Goal: Transaction & Acquisition: Purchase product/service

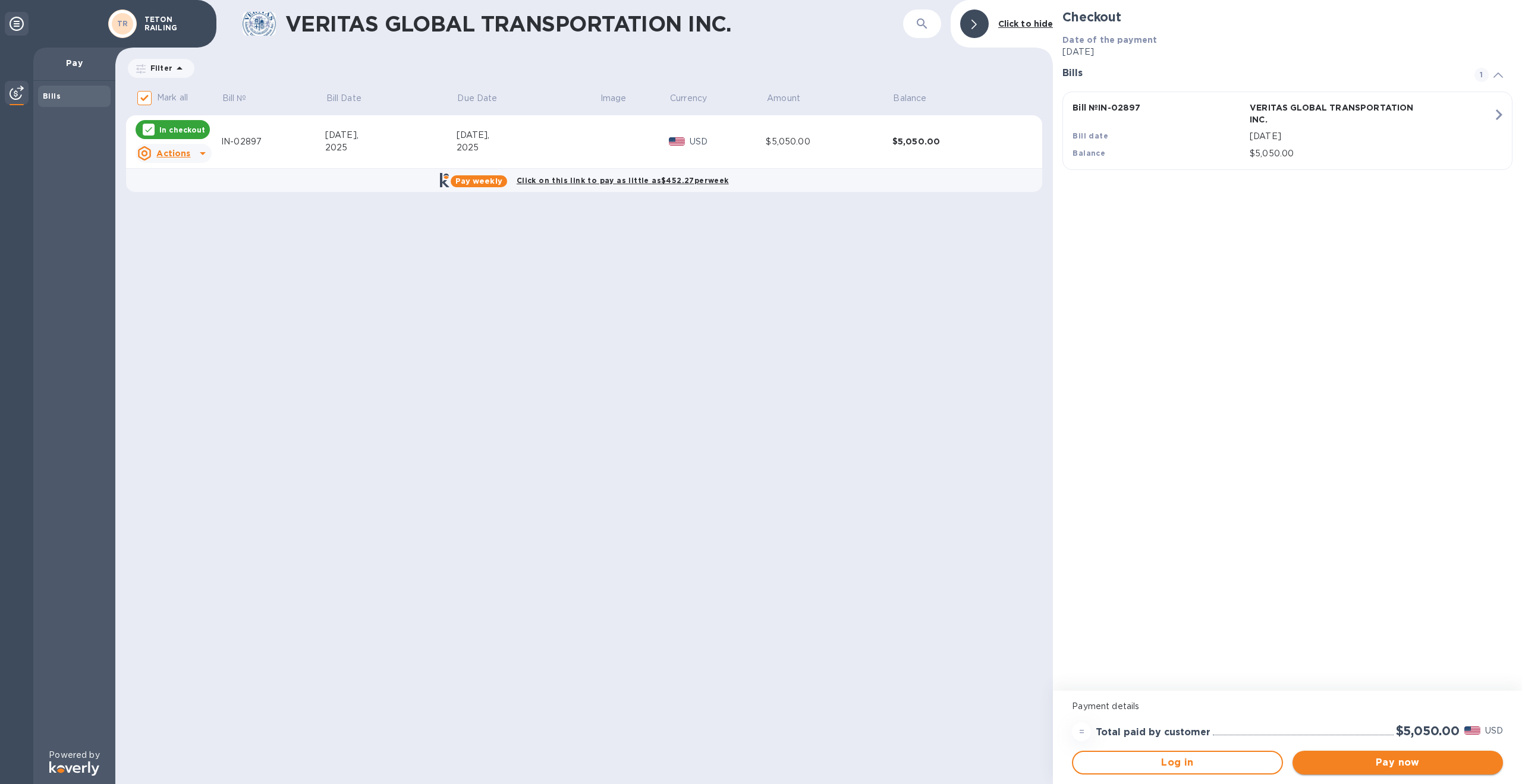
click at [1361, 762] on span "Pay now" at bounding box center [1397, 762] width 192 height 14
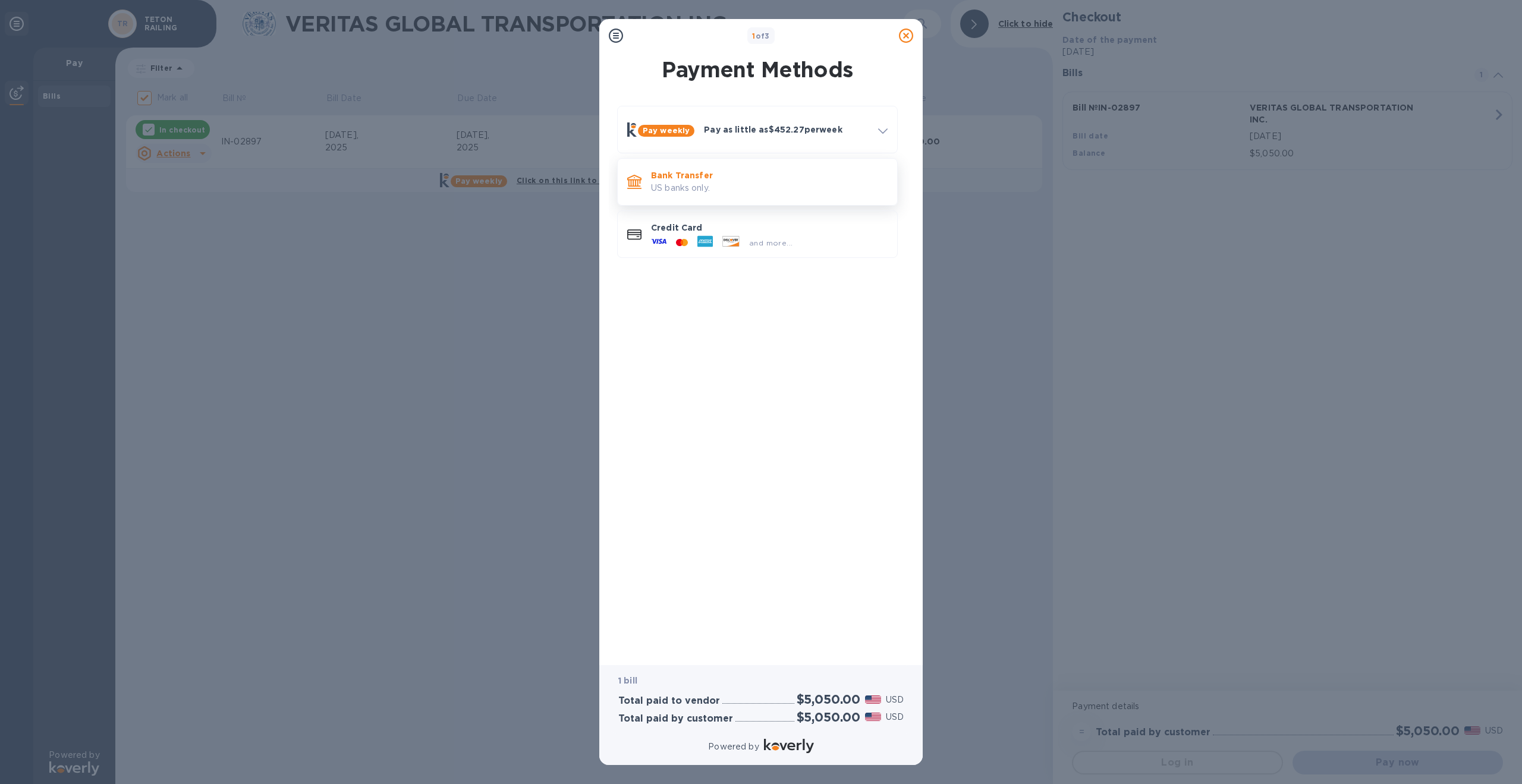
click at [684, 184] on p "US banks only." at bounding box center [769, 188] width 236 height 12
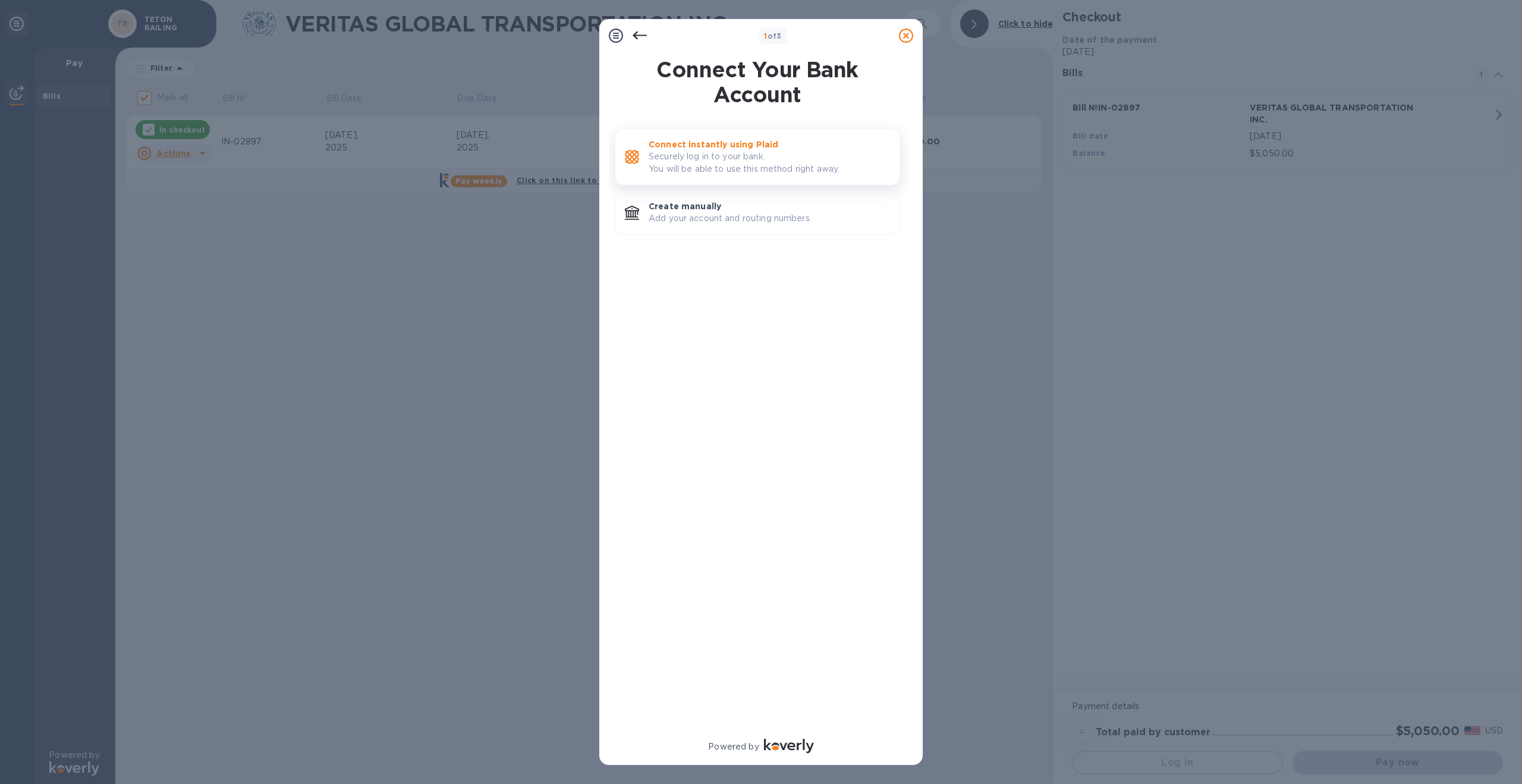
click at [691, 159] on p "Securely log in to your bank. You will be able to use this method right away." at bounding box center [769, 163] width 241 height 25
click at [738, 161] on p "Securely log in to your bank. You will be able to use this method right away." at bounding box center [769, 163] width 241 height 25
click at [689, 207] on p "Create manually" at bounding box center [769, 206] width 241 height 12
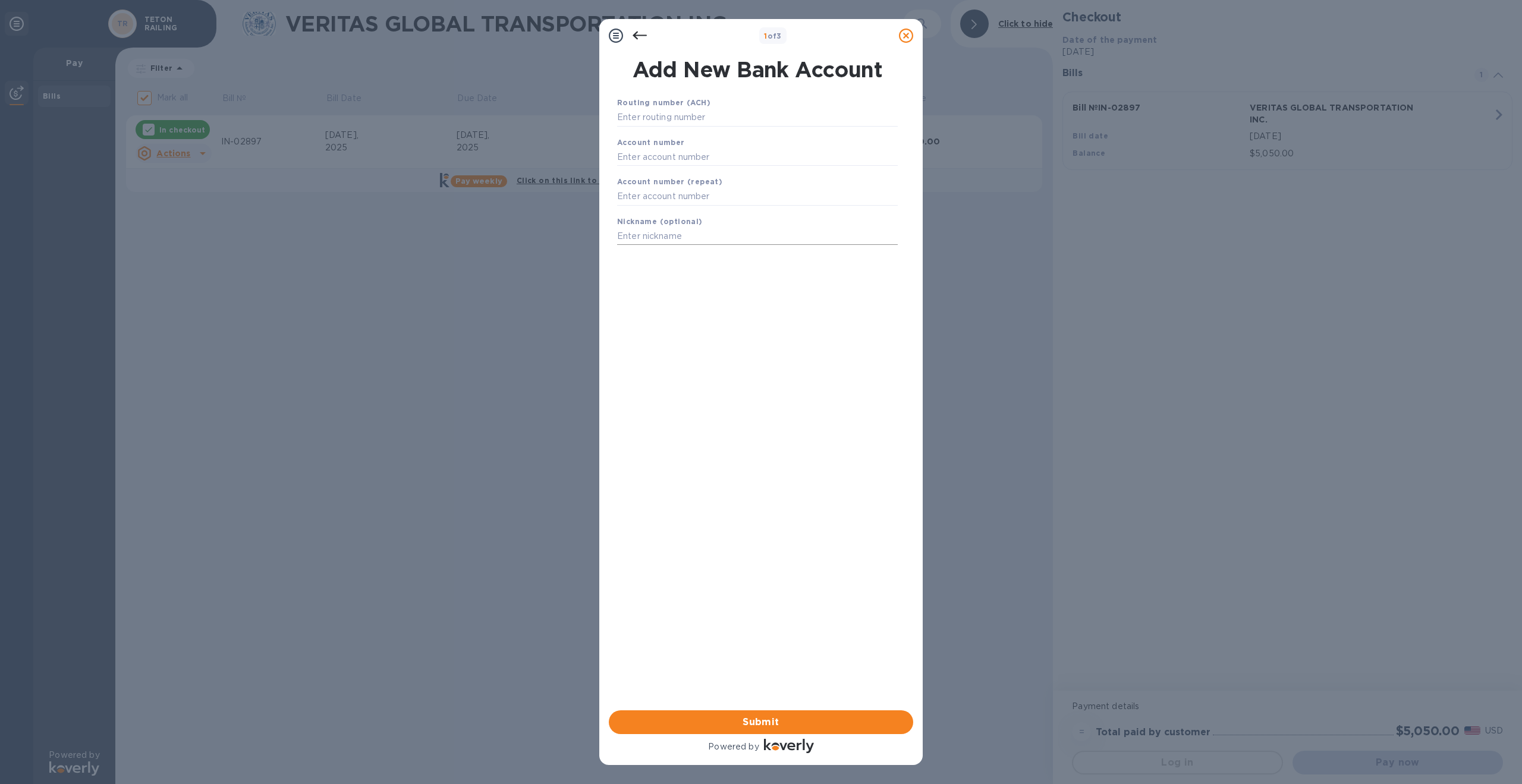
click at [682, 242] on input "text" at bounding box center [758, 236] width 281 height 18
click at [689, 117] on input "text" at bounding box center [758, 117] width 281 height 18
type input "9"
type input "2"
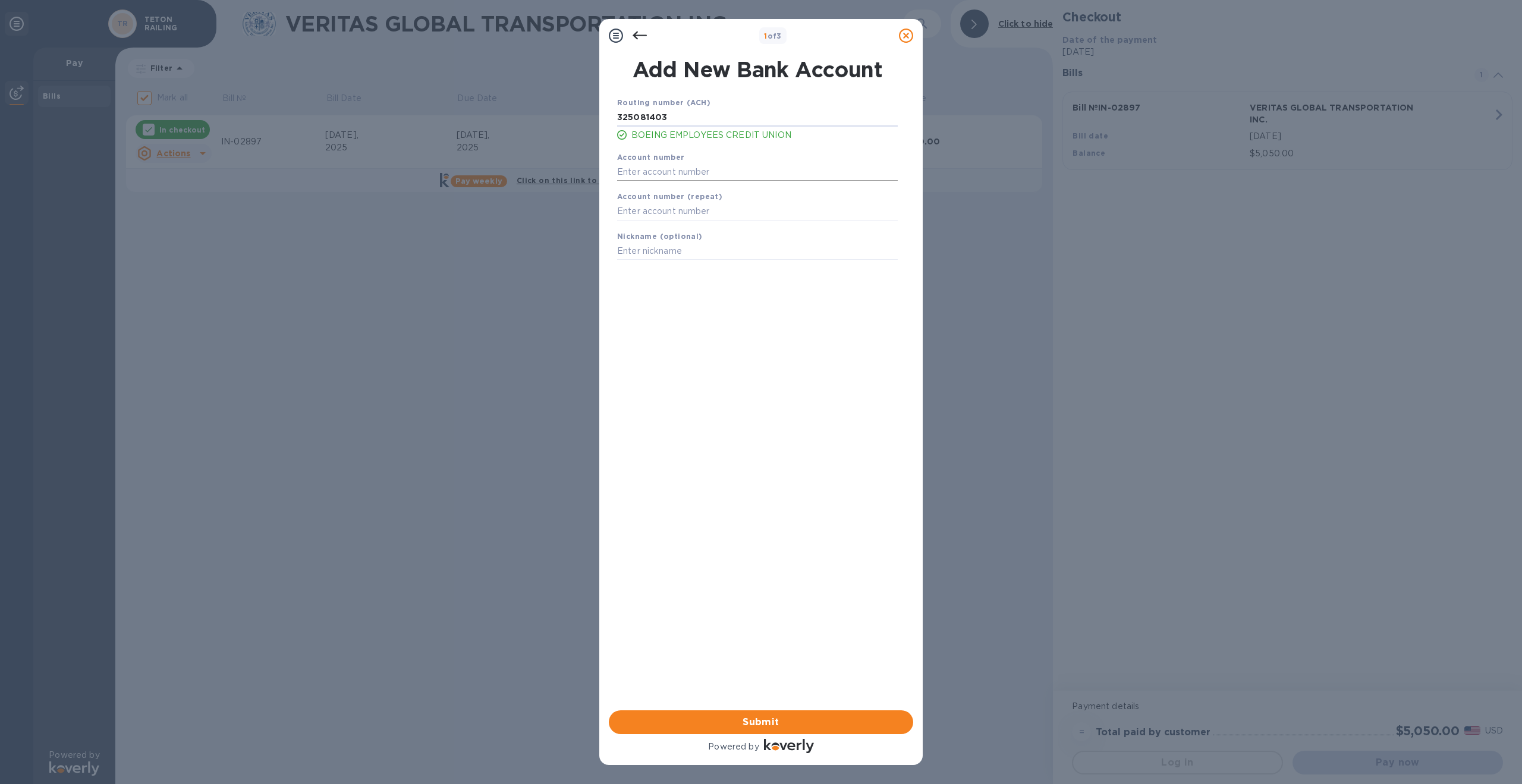
type input "325081403"
click at [675, 169] on input "text" at bounding box center [758, 171] width 281 height 18
type input "3587859049"
click at [643, 209] on input "text" at bounding box center [758, 211] width 281 height 18
type input "3587859049"
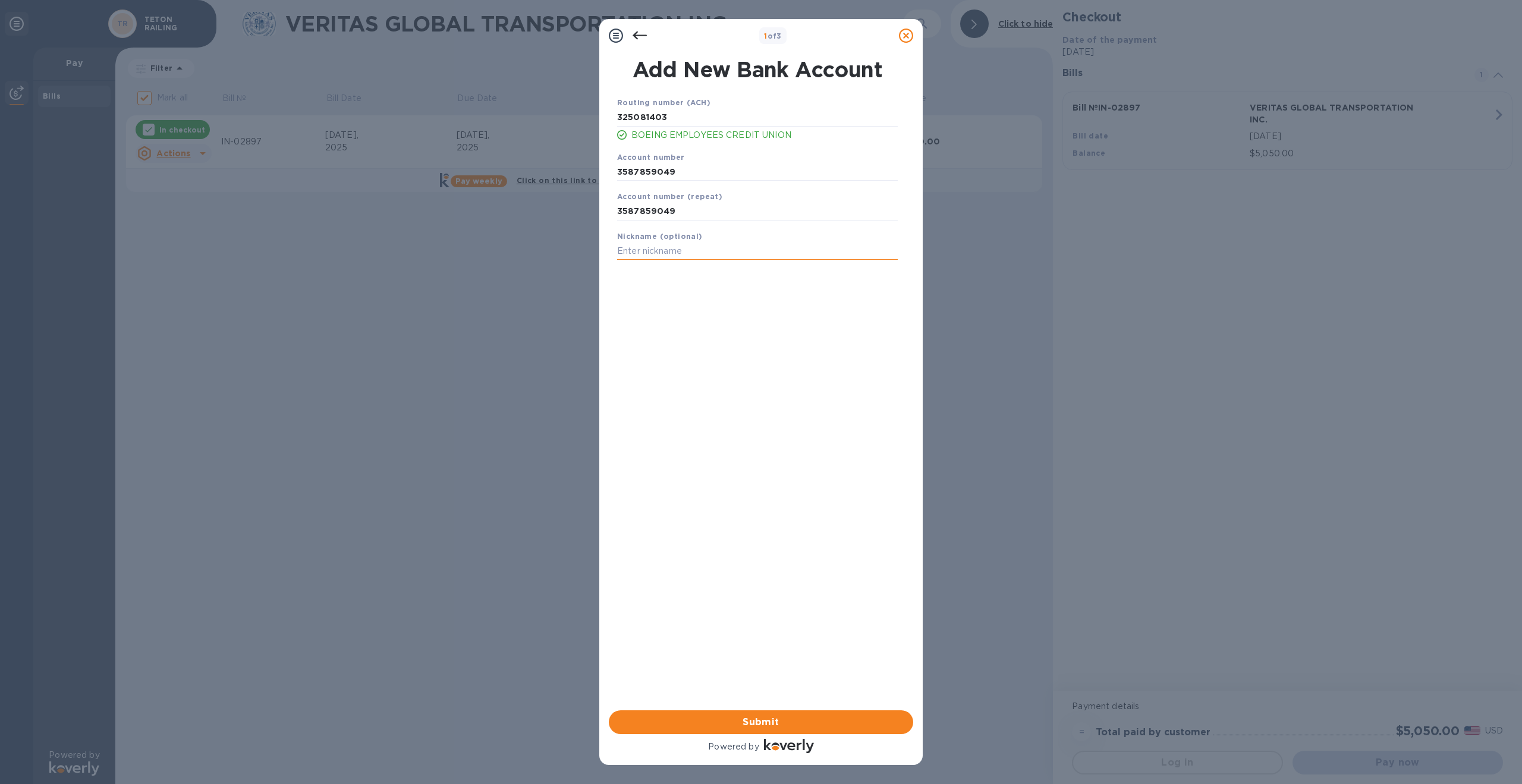
click at [666, 248] on input "text" at bounding box center [758, 251] width 281 height 18
type input "BECU"
click at [773, 717] on span "Submit" at bounding box center [761, 722] width 285 height 14
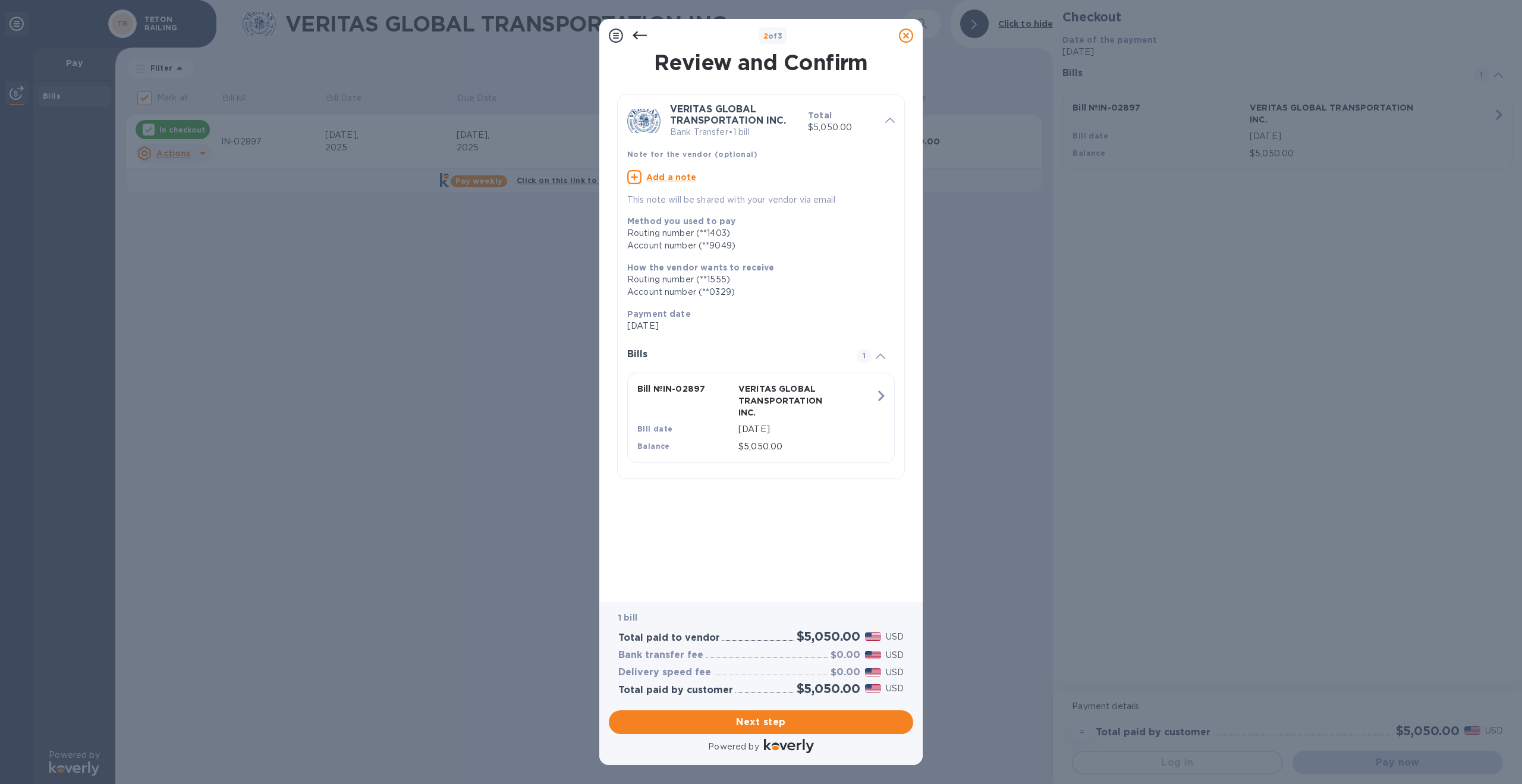
click at [875, 392] on icon "button" at bounding box center [881, 396] width 22 height 22
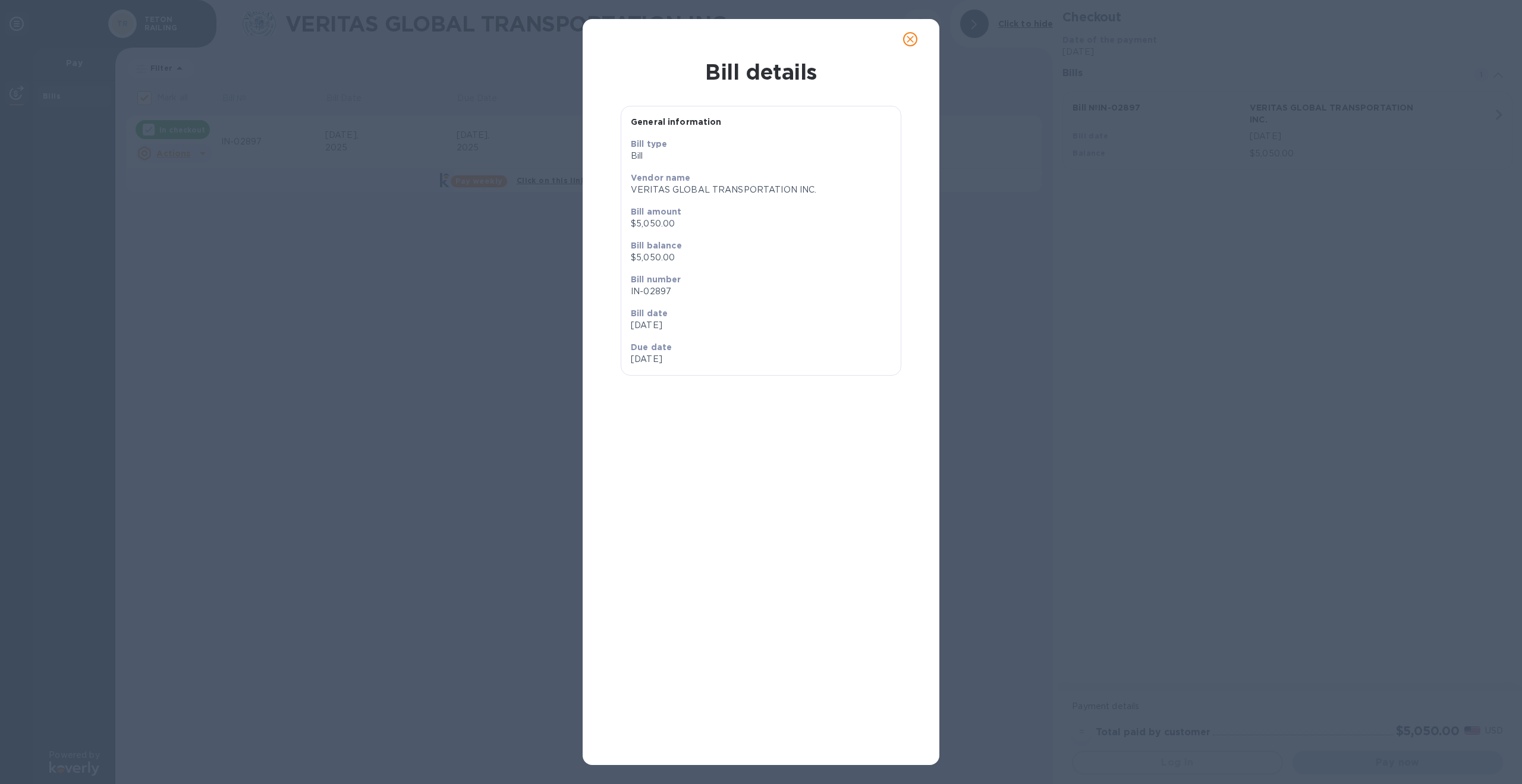
click at [916, 41] on icon "close" at bounding box center [910, 39] width 12 height 12
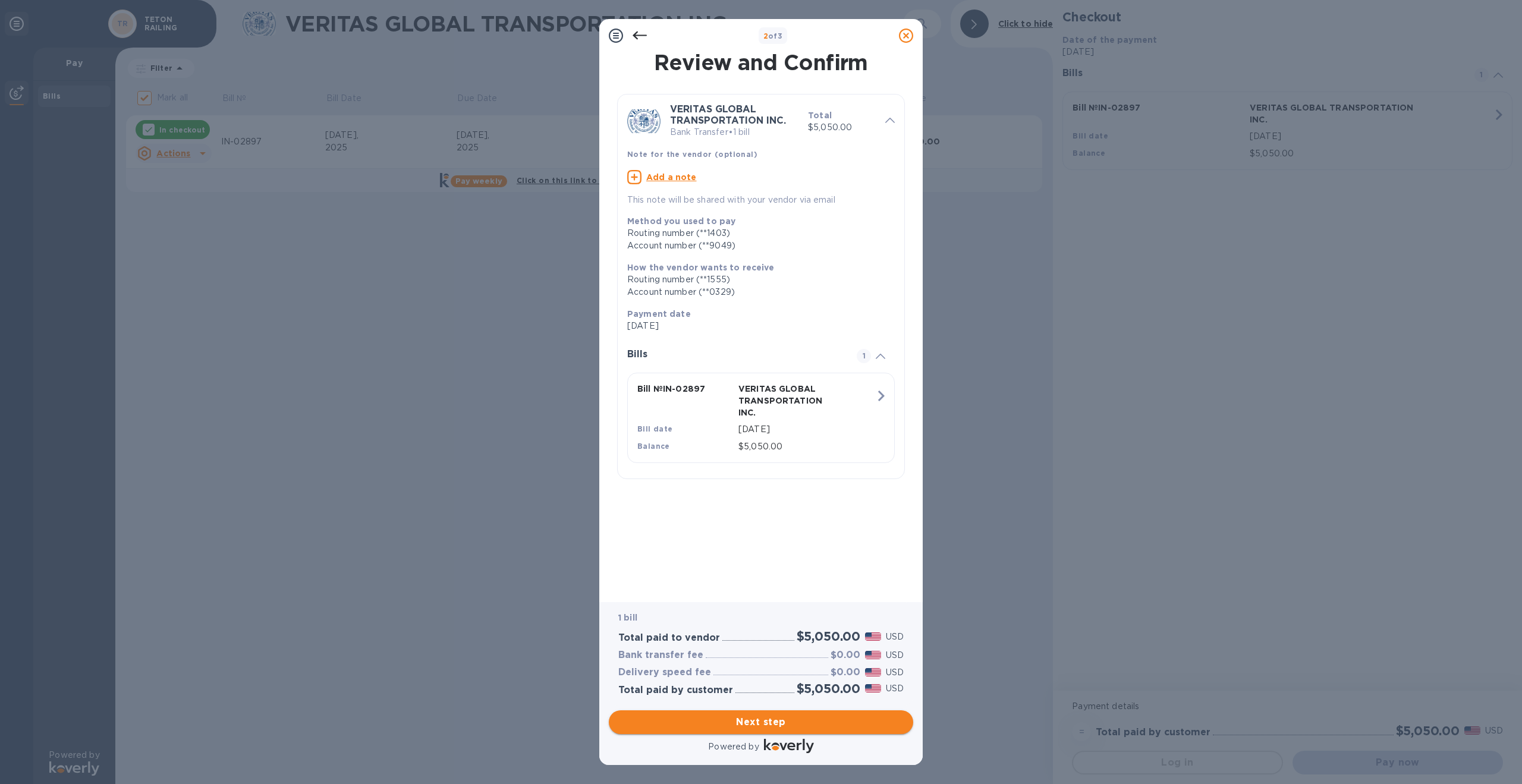
click at [780, 718] on span "Next step" at bounding box center [761, 722] width 285 height 14
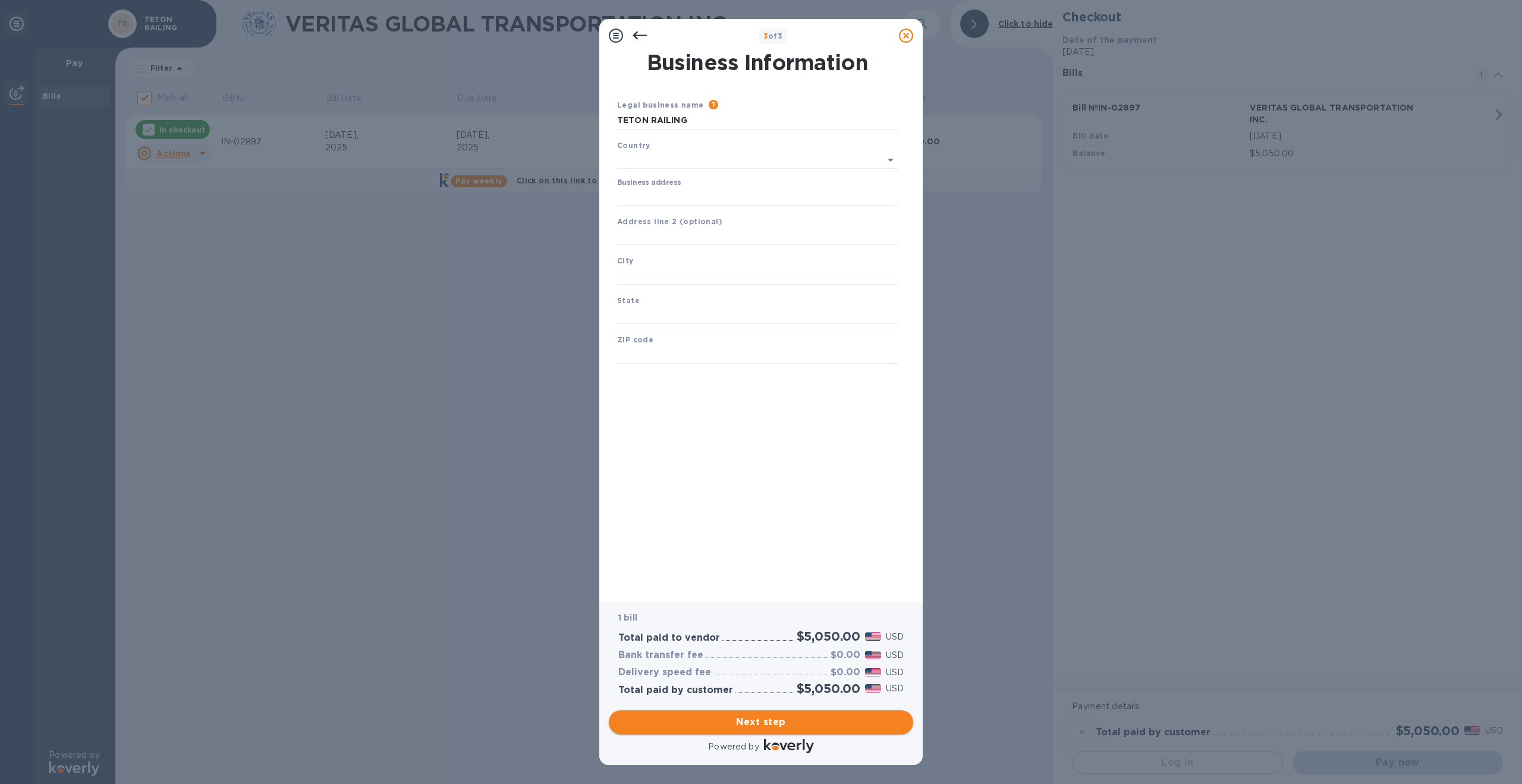
type input "[GEOGRAPHIC_DATA]"
click at [662, 194] on input "Business address" at bounding box center [758, 194] width 281 height 18
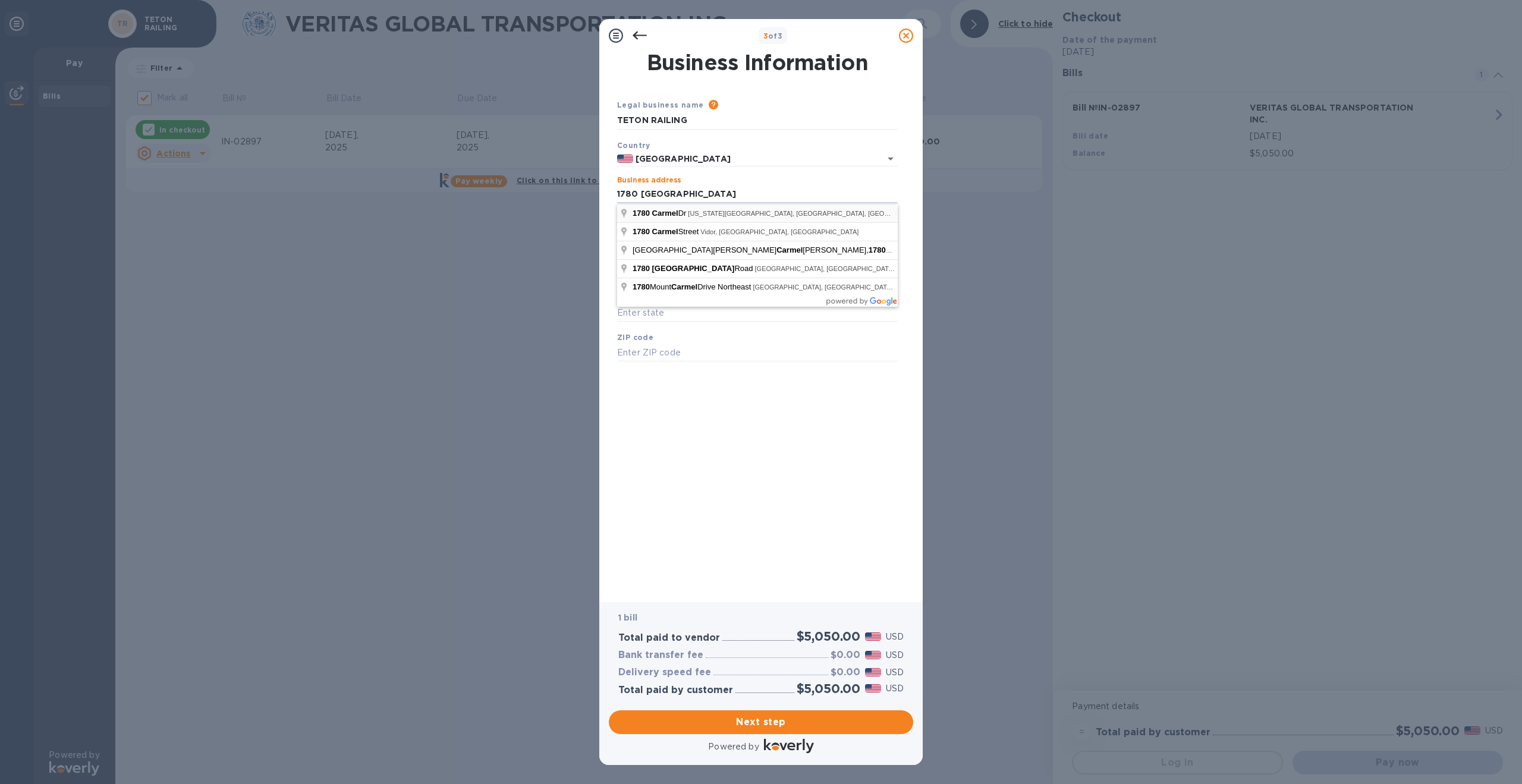
type input "[STREET_ADDRESS]"
type input "[US_STATE][GEOGRAPHIC_DATA]"
type input "ID"
type input "83402"
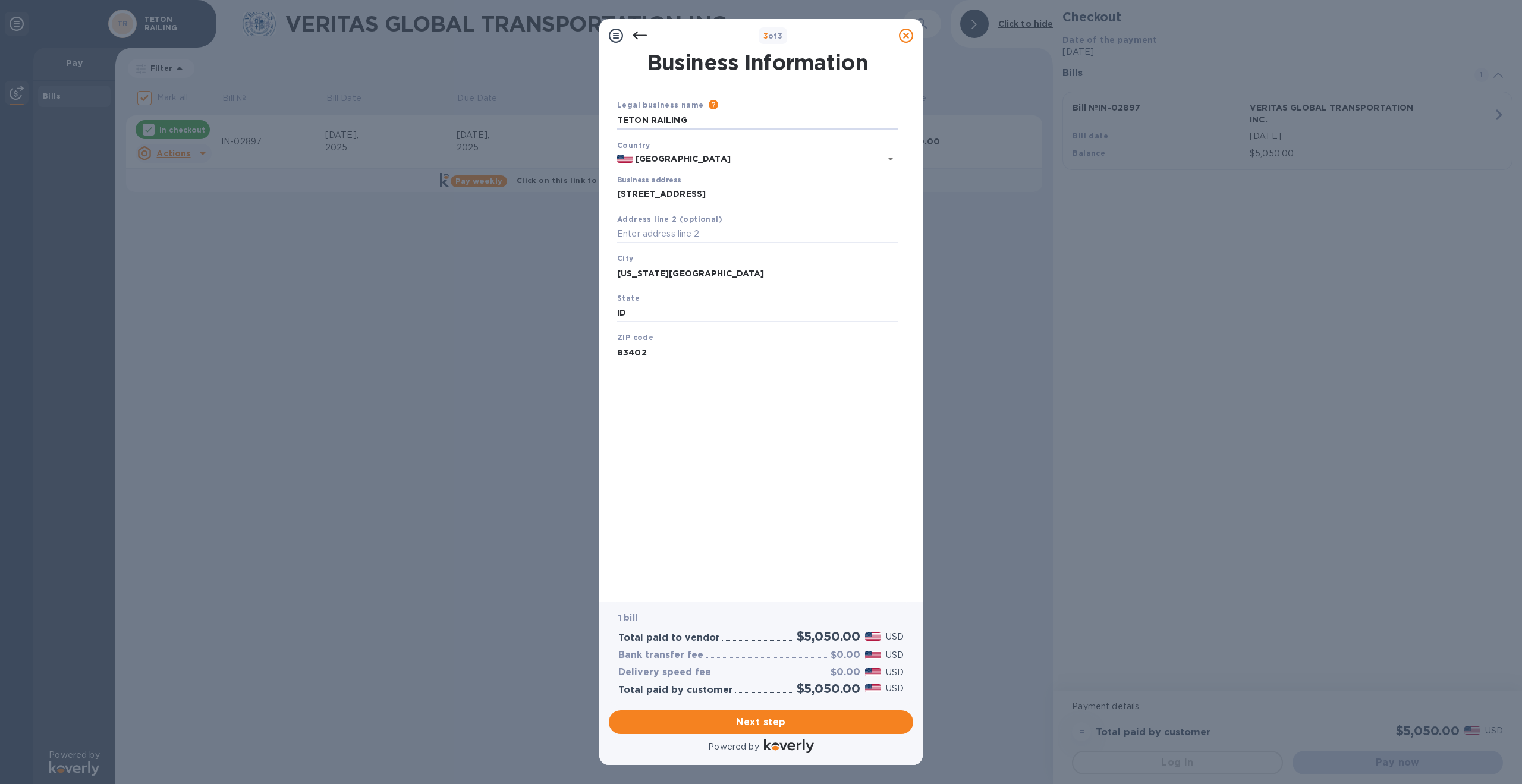
drag, startPoint x: 688, startPoint y: 122, endPoint x: 608, endPoint y: 123, distance: 80.0
click at [608, 122] on div "Business Information Legal business name Please provide the legal name that app…" at bounding box center [761, 327] width 323 height 549
type input "Stainless Component Solutions, LLC"
click at [765, 716] on span "Next step" at bounding box center [761, 722] width 285 height 14
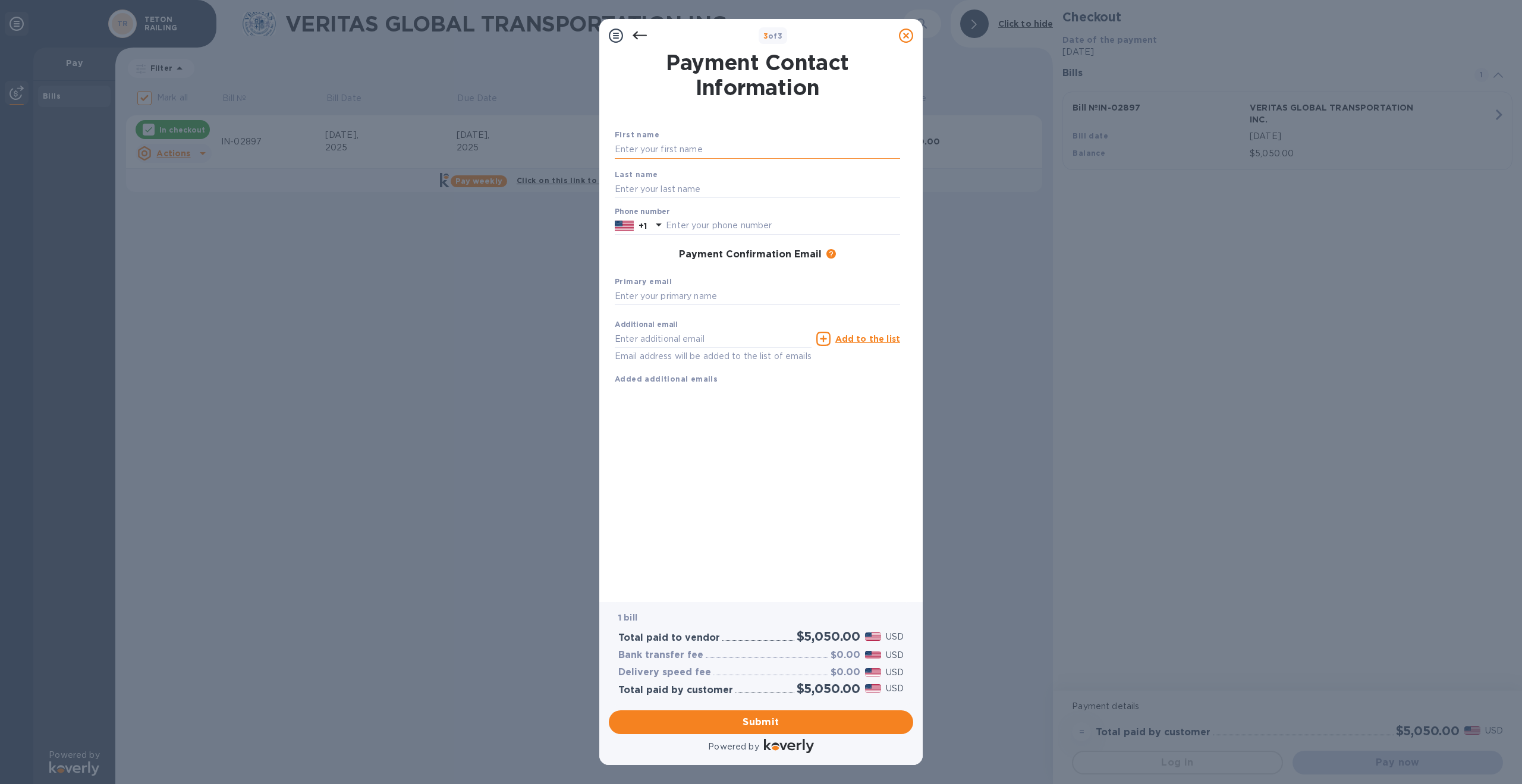
click at [656, 149] on input "text" at bounding box center [757, 150] width 285 height 18
type input "[PERSON_NAME]"
type input "Brown"
click at [696, 230] on input "text" at bounding box center [782, 225] width 234 height 18
type input "2064554989"
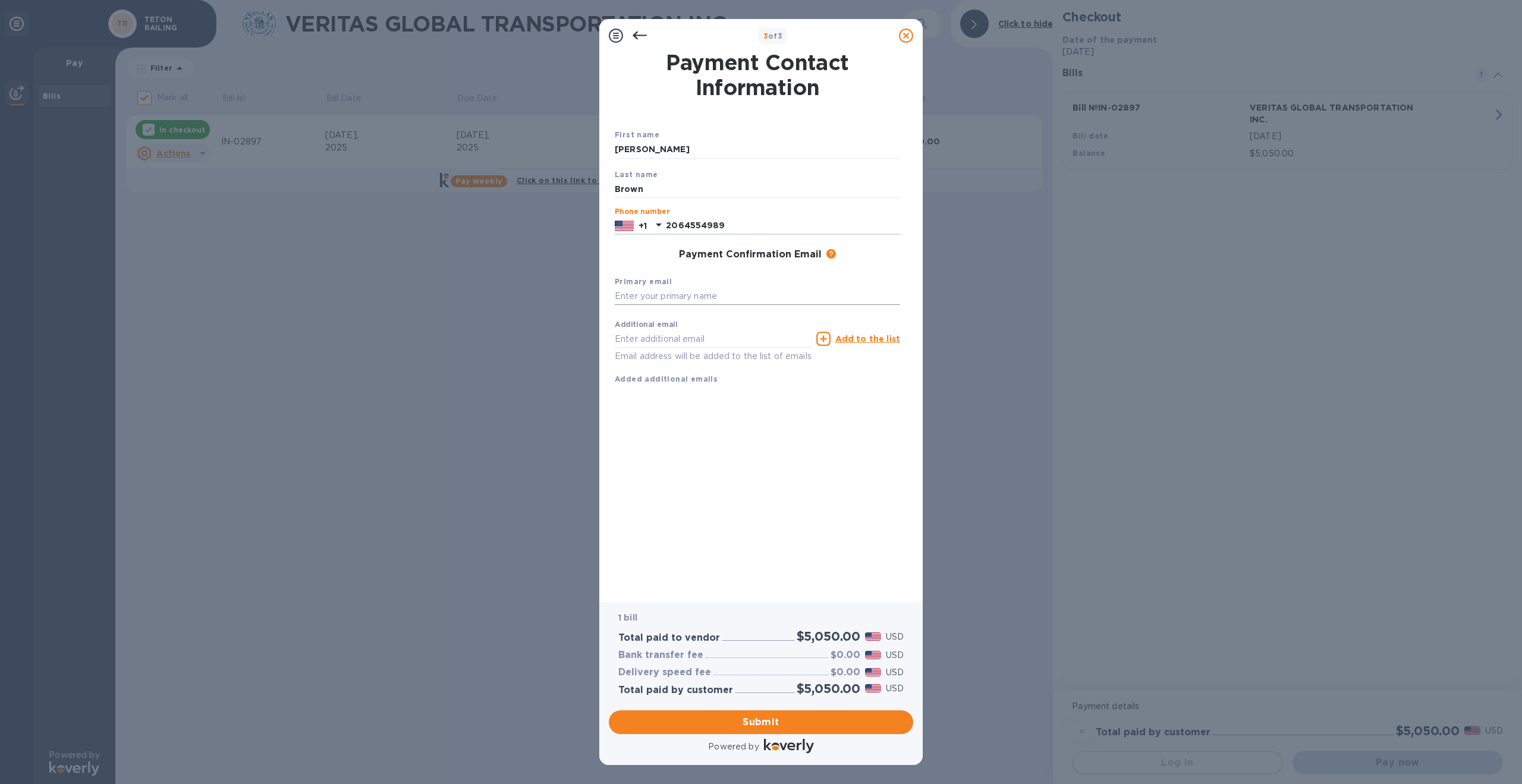
click at [740, 299] on input "text" at bounding box center [757, 296] width 285 height 18
type input "[PERSON_NAME][EMAIL_ADDRESS][DOMAIN_NAME]"
click at [631, 37] on div at bounding box center [639, 35] width 24 height 24
click at [636, 37] on icon at bounding box center [640, 36] width 14 height 9
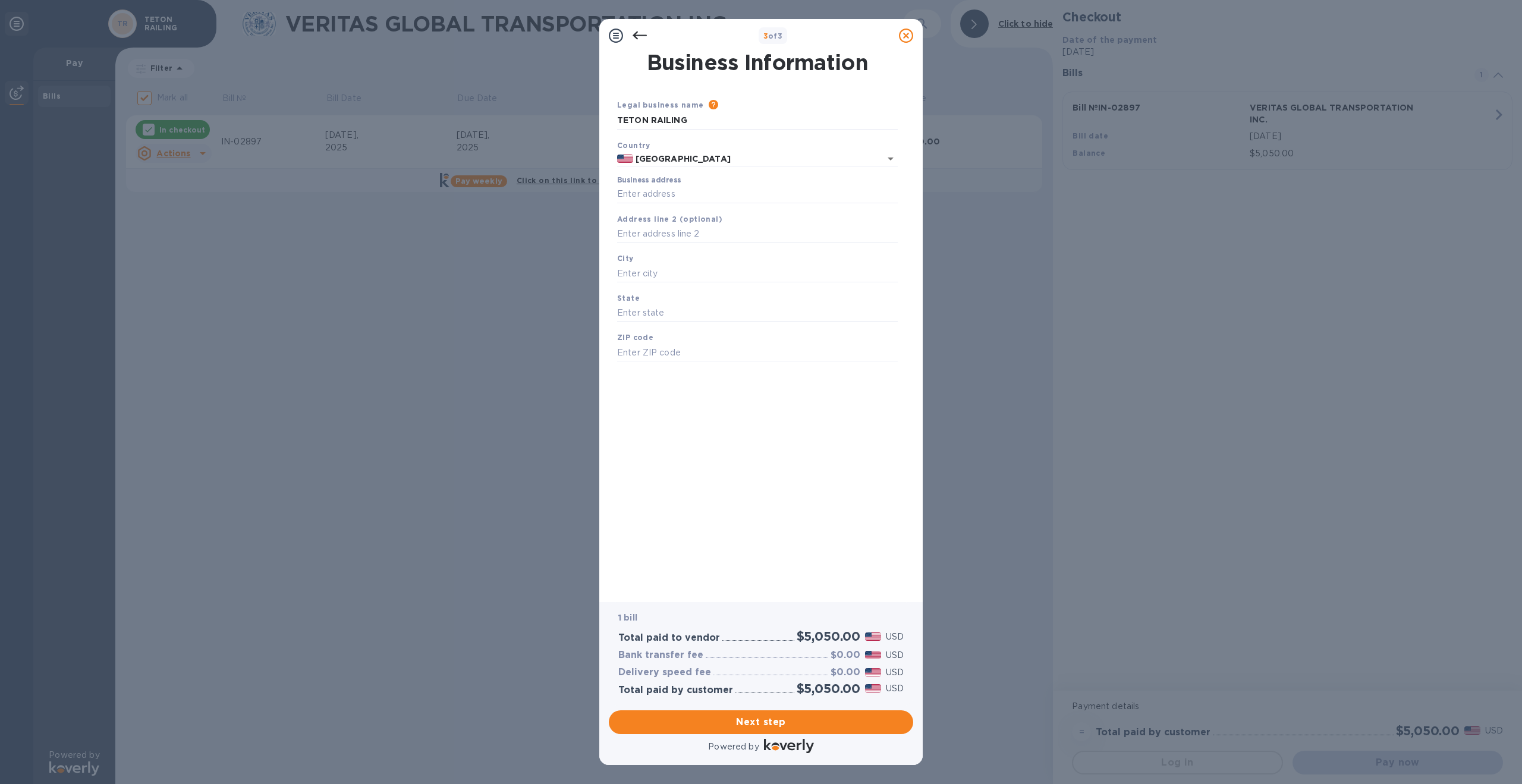
click at [636, 37] on icon at bounding box center [640, 36] width 14 height 9
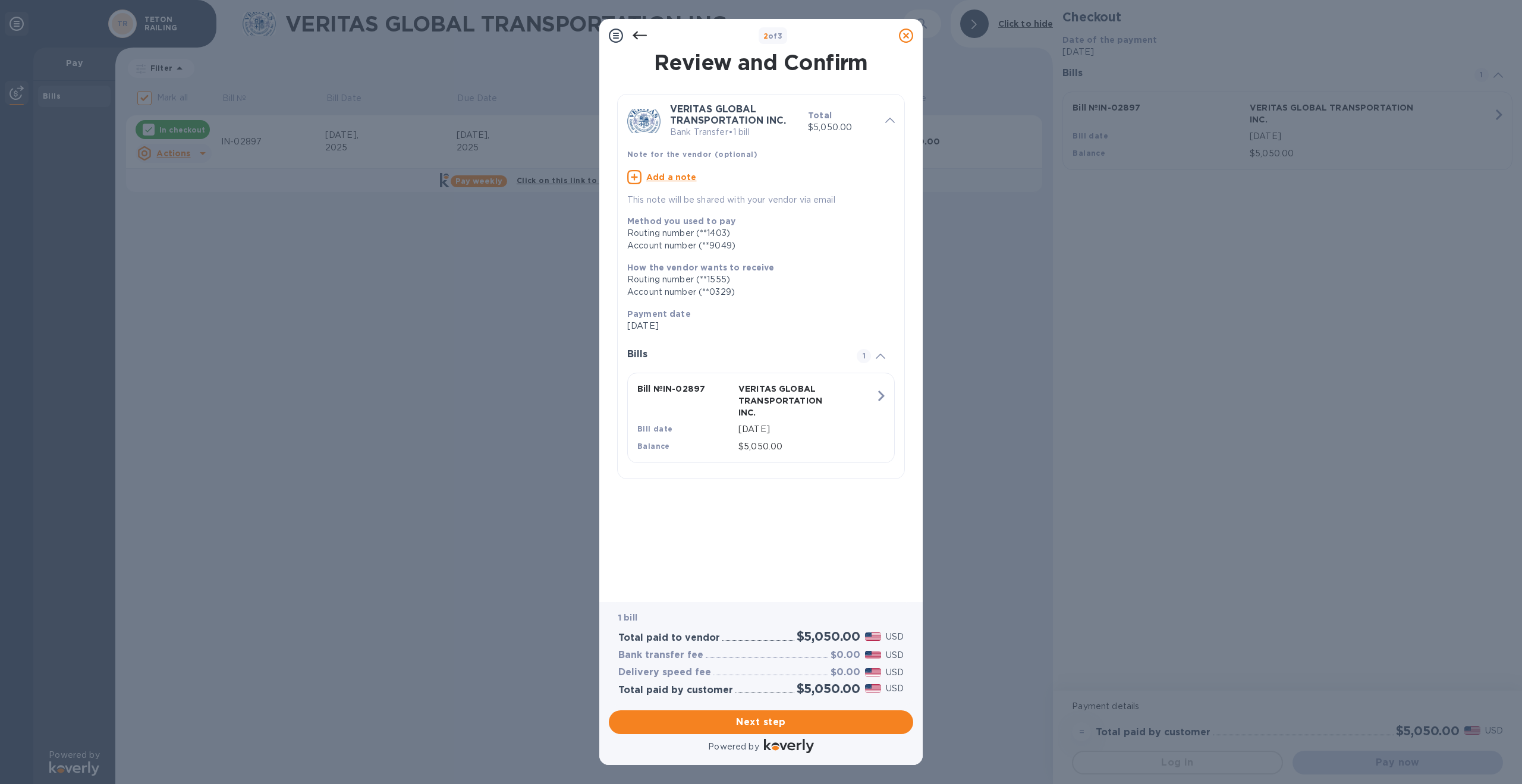
click at [885, 119] on icon at bounding box center [890, 120] width 9 height 5
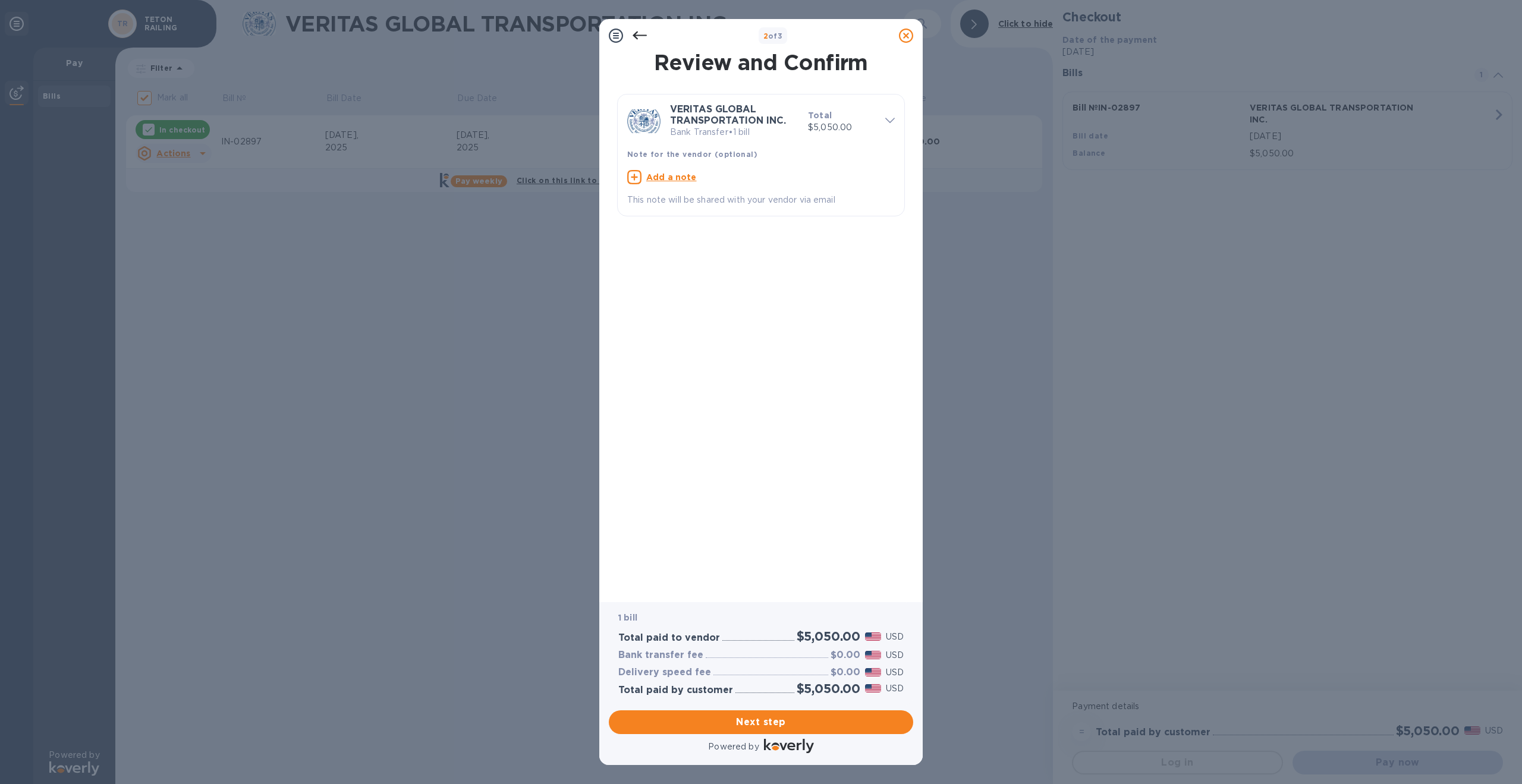
click at [885, 119] on icon at bounding box center [890, 120] width 9 height 5
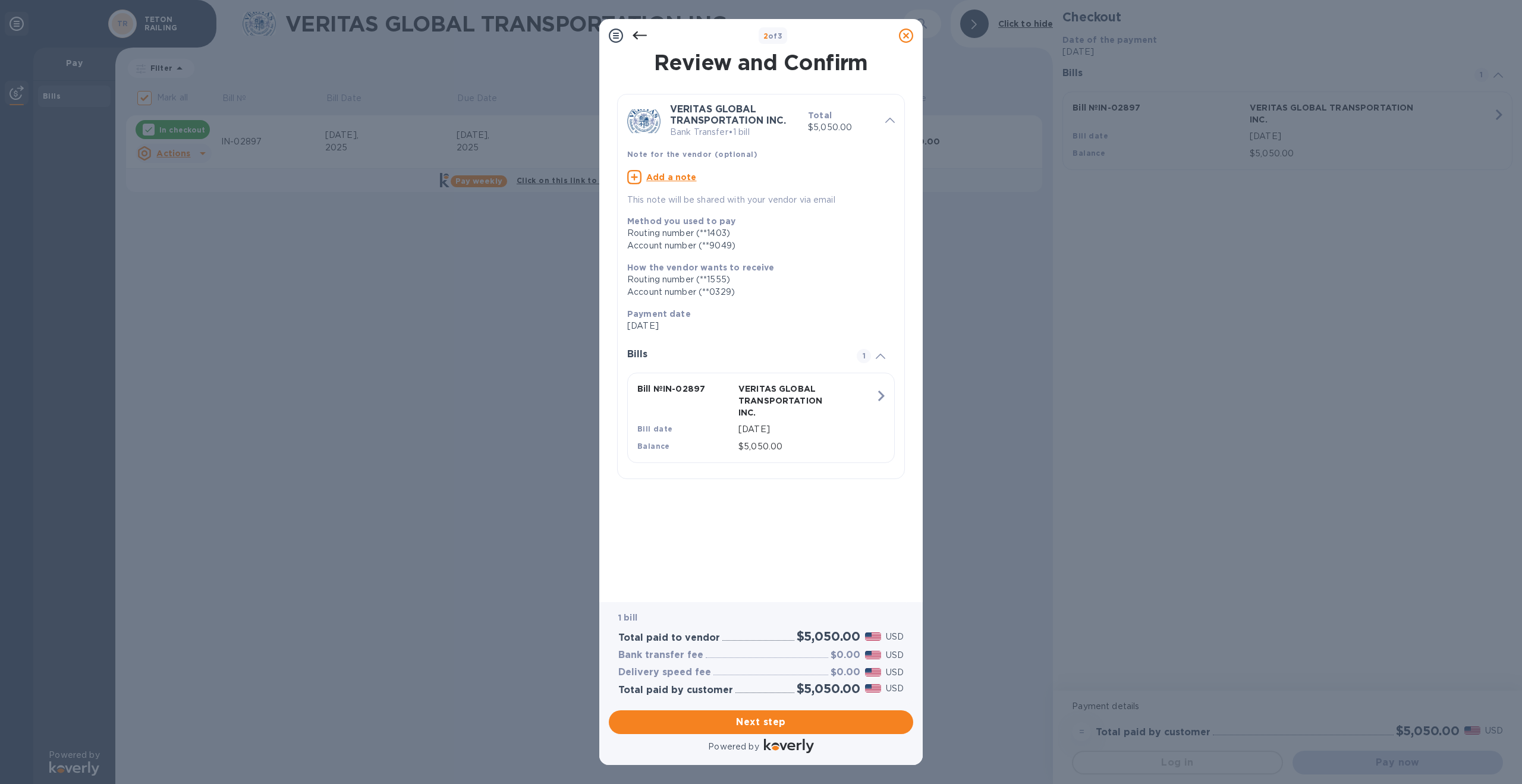
click at [634, 32] on icon at bounding box center [640, 36] width 14 height 14
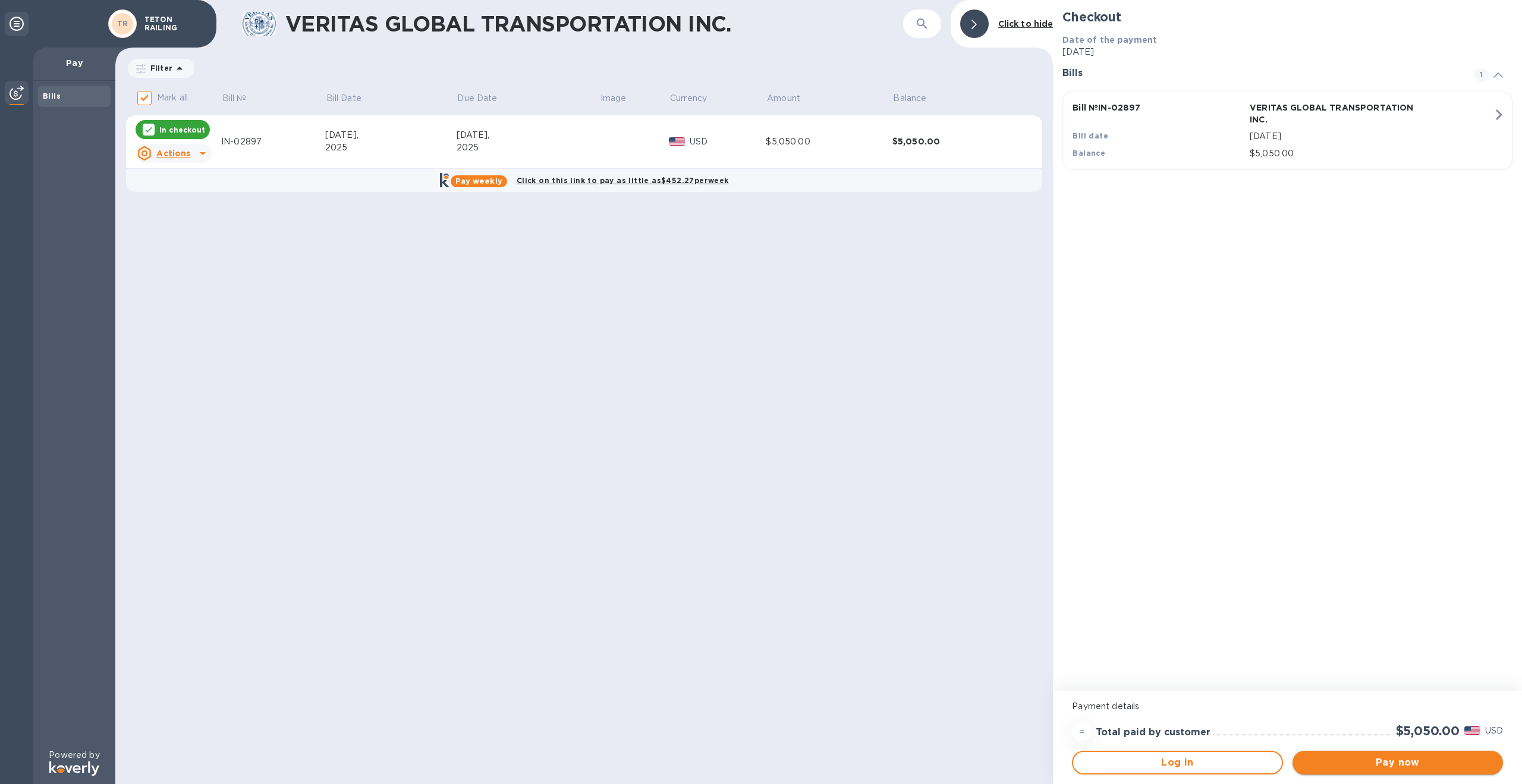
click at [1395, 757] on span "Pay now" at bounding box center [1397, 762] width 192 height 14
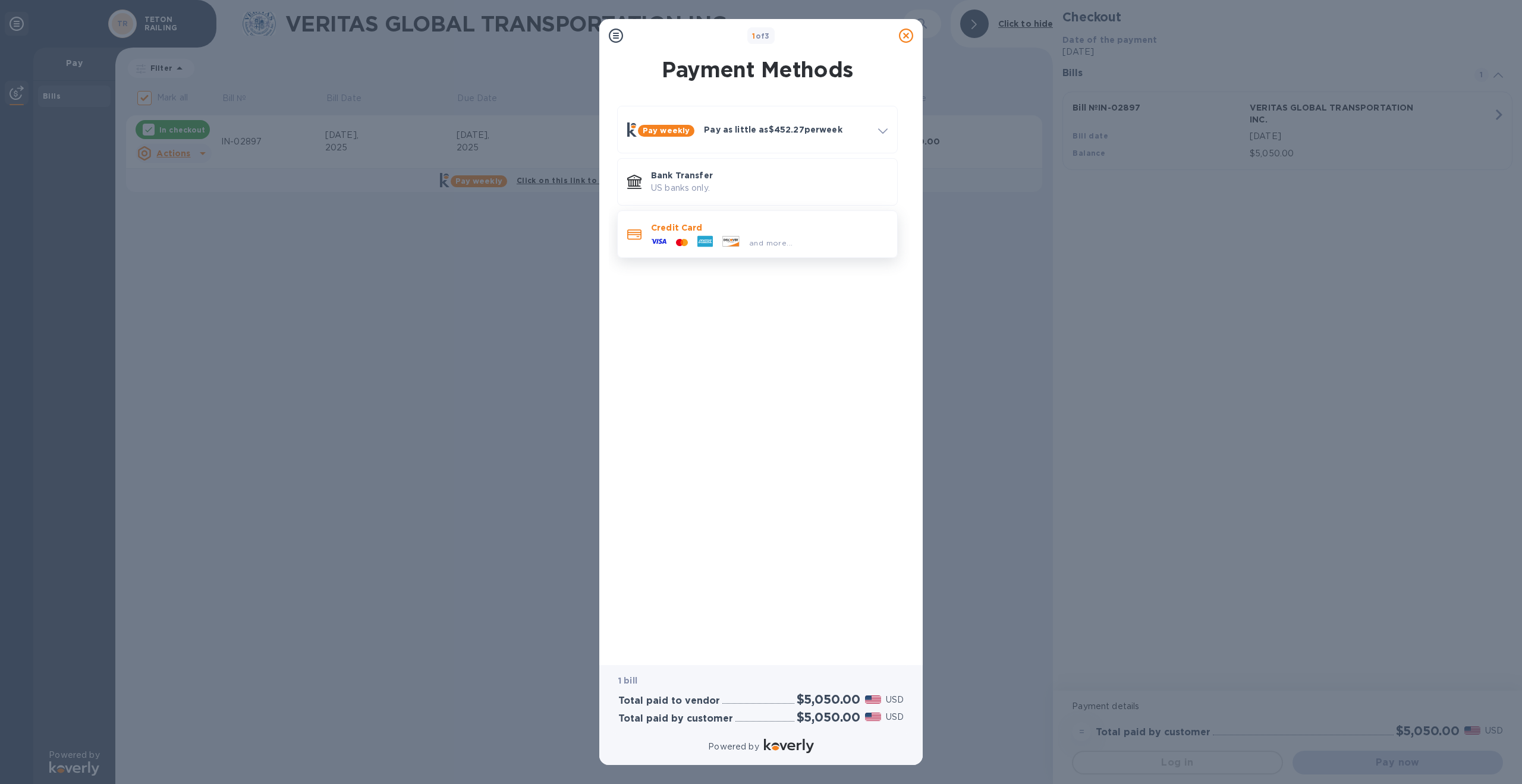
click at [668, 233] on p "Credit Card" at bounding box center [769, 227] width 236 height 12
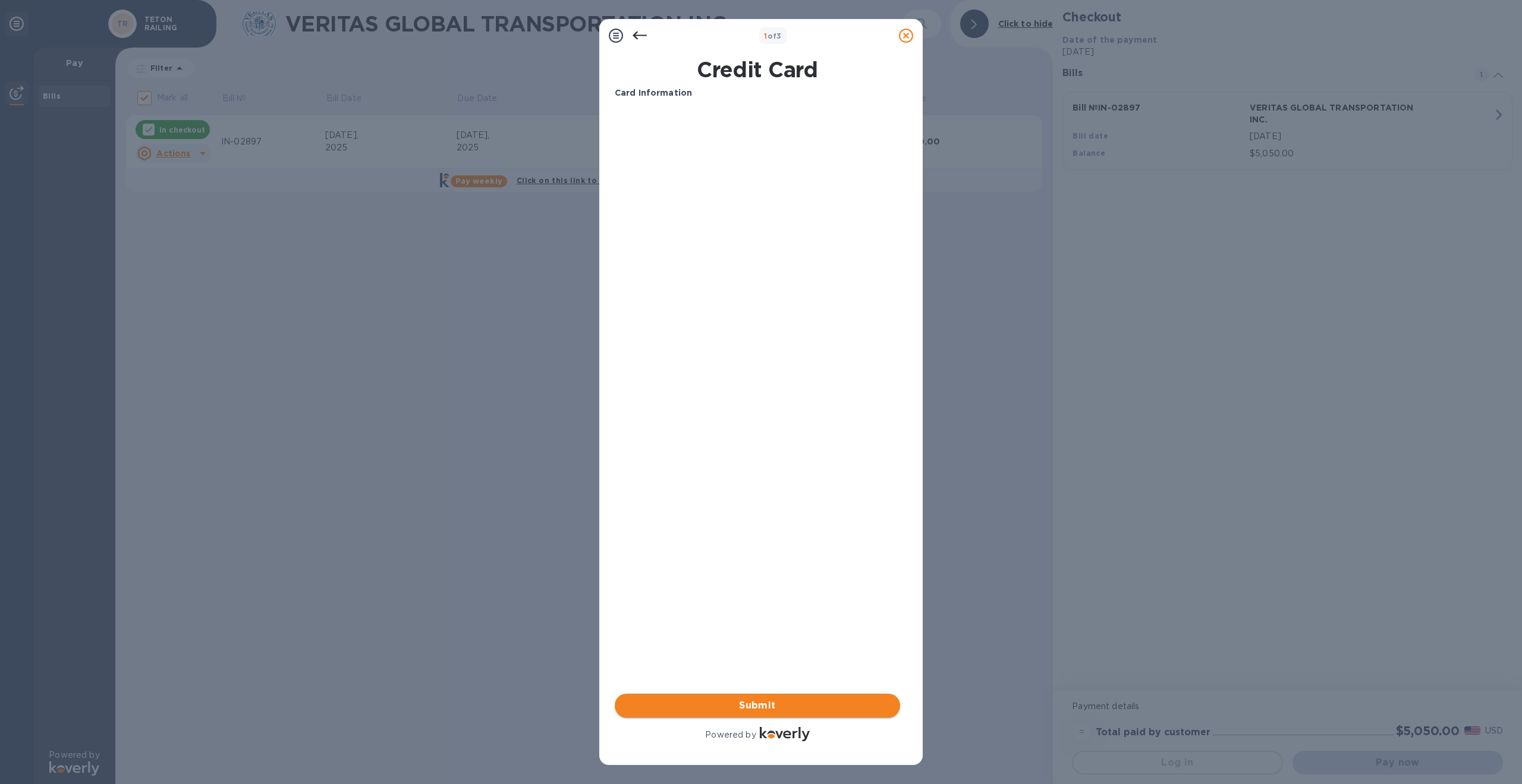
click at [759, 701] on span "Submit" at bounding box center [758, 706] width 267 height 14
click at [764, 704] on span "Submit" at bounding box center [758, 706] width 267 height 14
click at [636, 29] on icon at bounding box center [640, 36] width 14 height 14
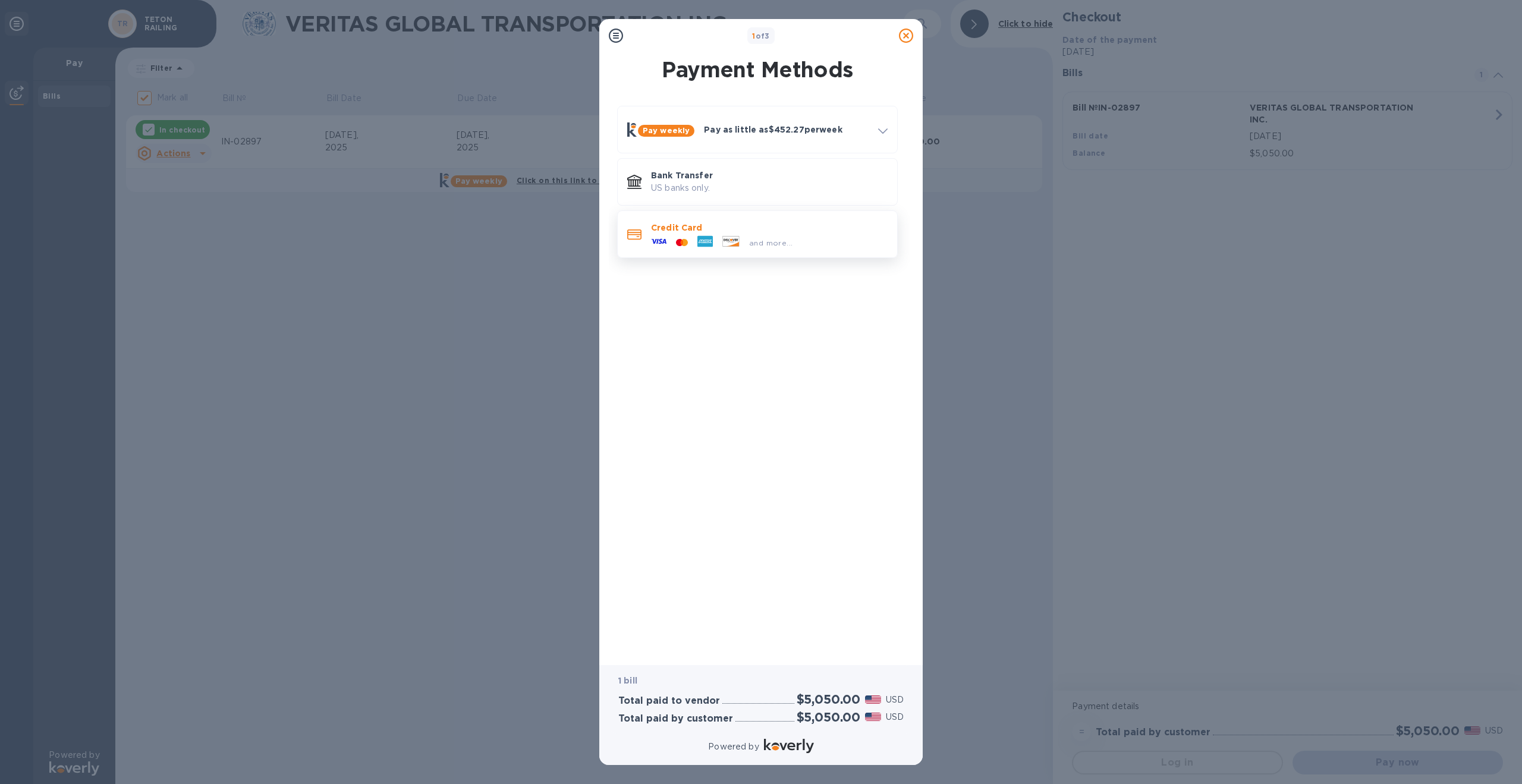
click at [686, 230] on p "Credit Card" at bounding box center [769, 227] width 236 height 12
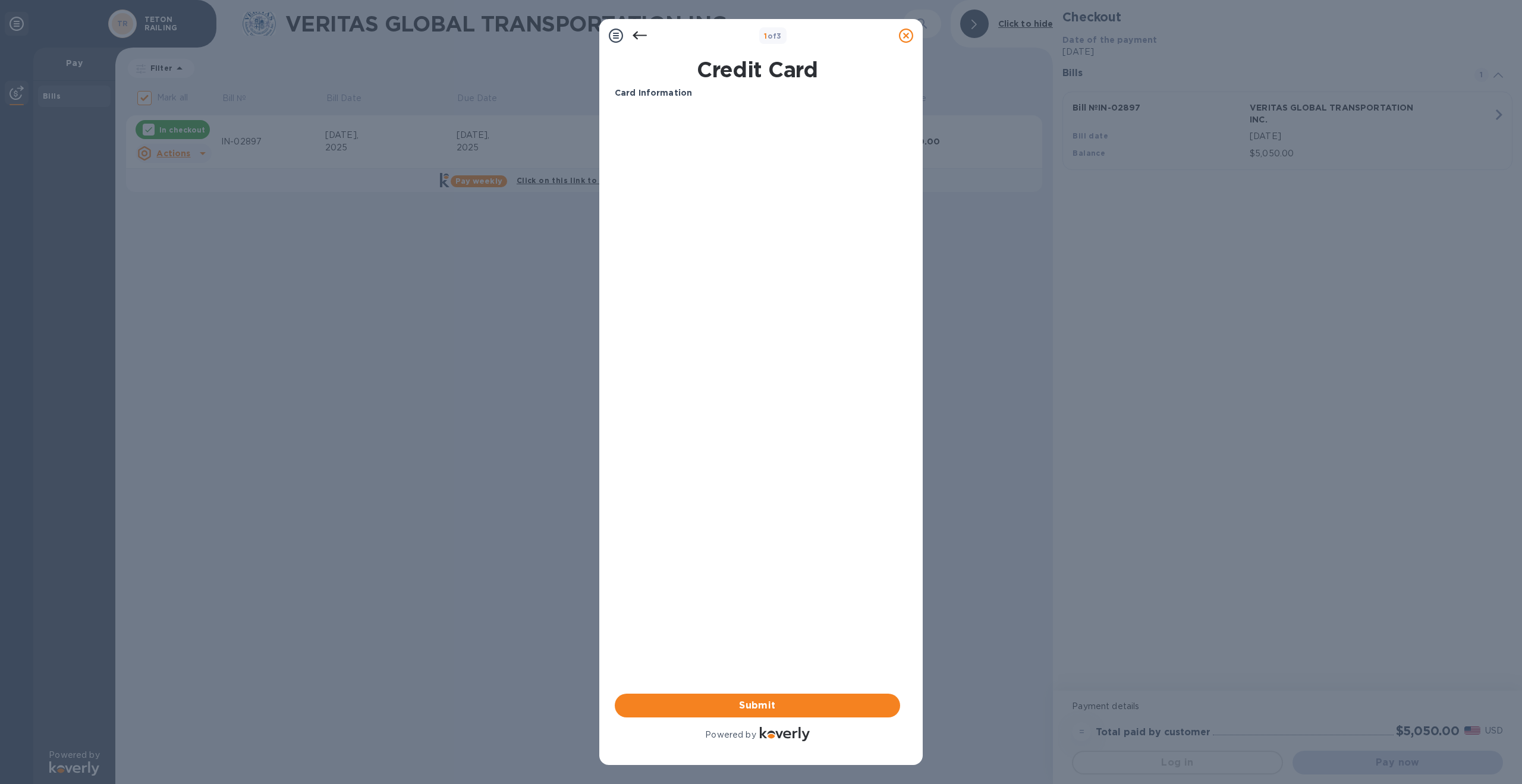
click at [788, 359] on div "Card Information Your browser does not support iframes Submit Powered by" at bounding box center [757, 415] width 285 height 657
click at [631, 207] on div "Card Information Your browser does not support iframes Submit Powered by" at bounding box center [757, 415] width 285 height 657
click at [594, 225] on div "1 of 3 Credit Card Card Information Your browser does not support iframes Submi…" at bounding box center [761, 392] width 1522 height 784
click at [755, 706] on span "Submit" at bounding box center [758, 706] width 267 height 14
click at [747, 481] on div "Card Information Your browser does not support iframes Submit Powered by" at bounding box center [757, 415] width 285 height 657
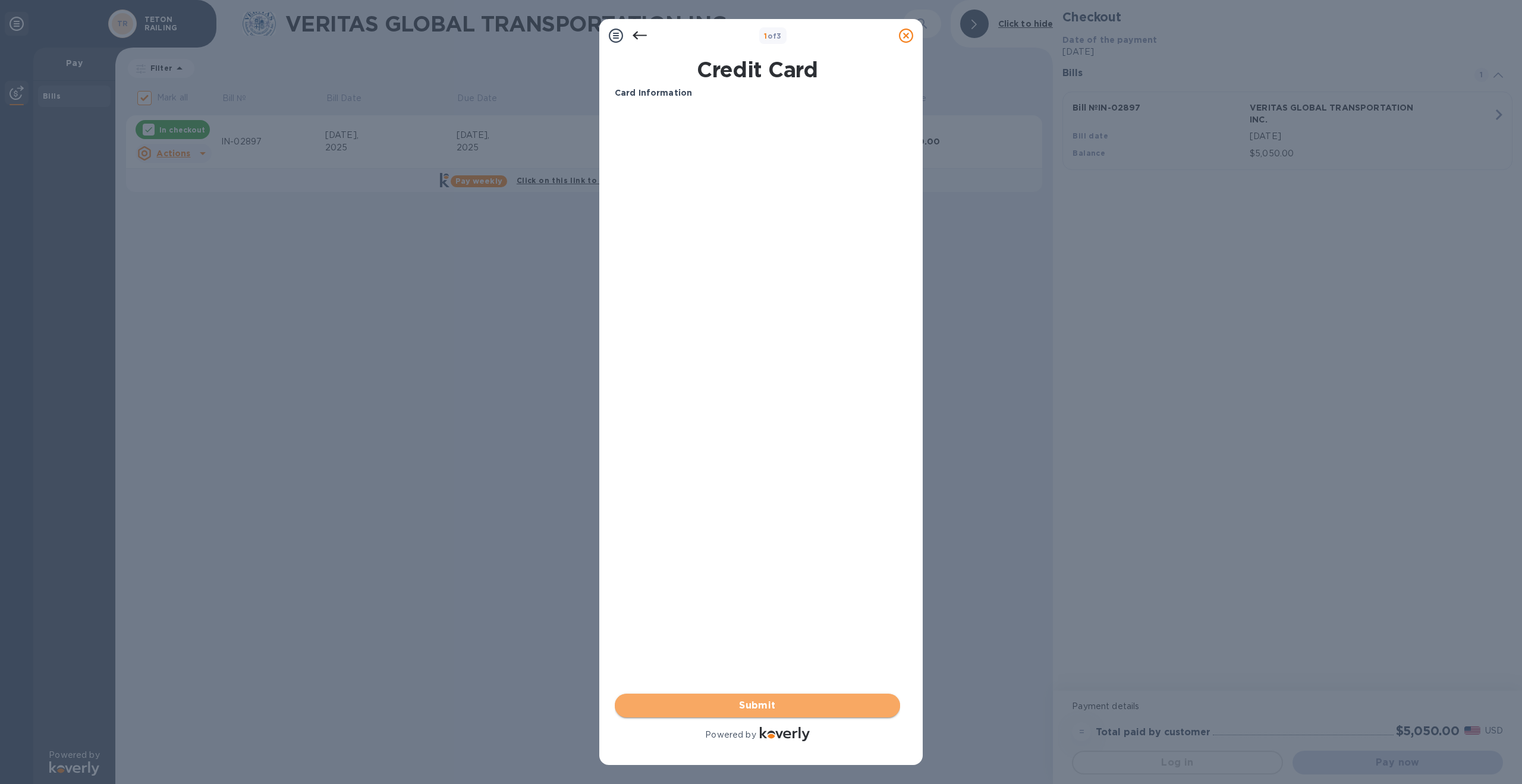
click at [753, 709] on span "Submit" at bounding box center [758, 706] width 267 height 14
click at [609, 171] on div "Credit Card Card Information Your browser does not support iframes Submit Power…" at bounding box center [761, 404] width 305 height 703
